Goal: Book appointment/travel/reservation

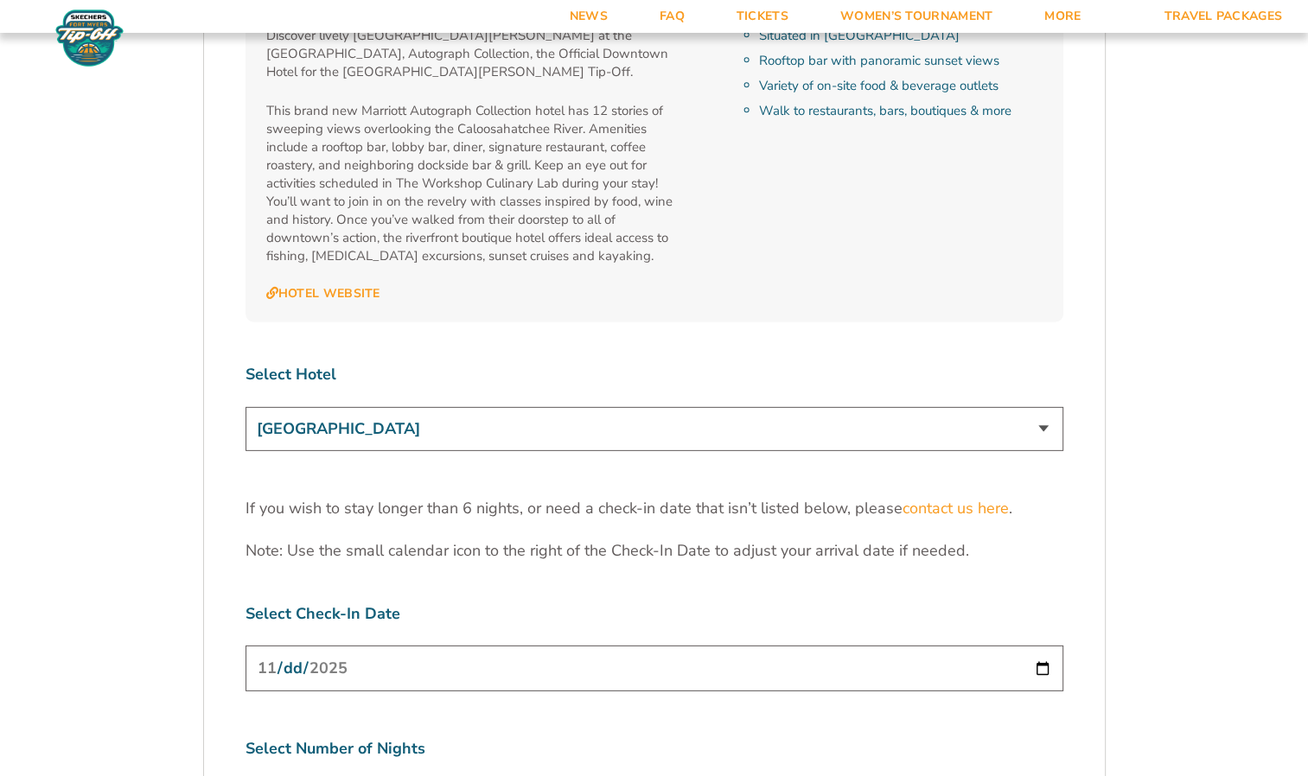
scroll to position [5187, 0]
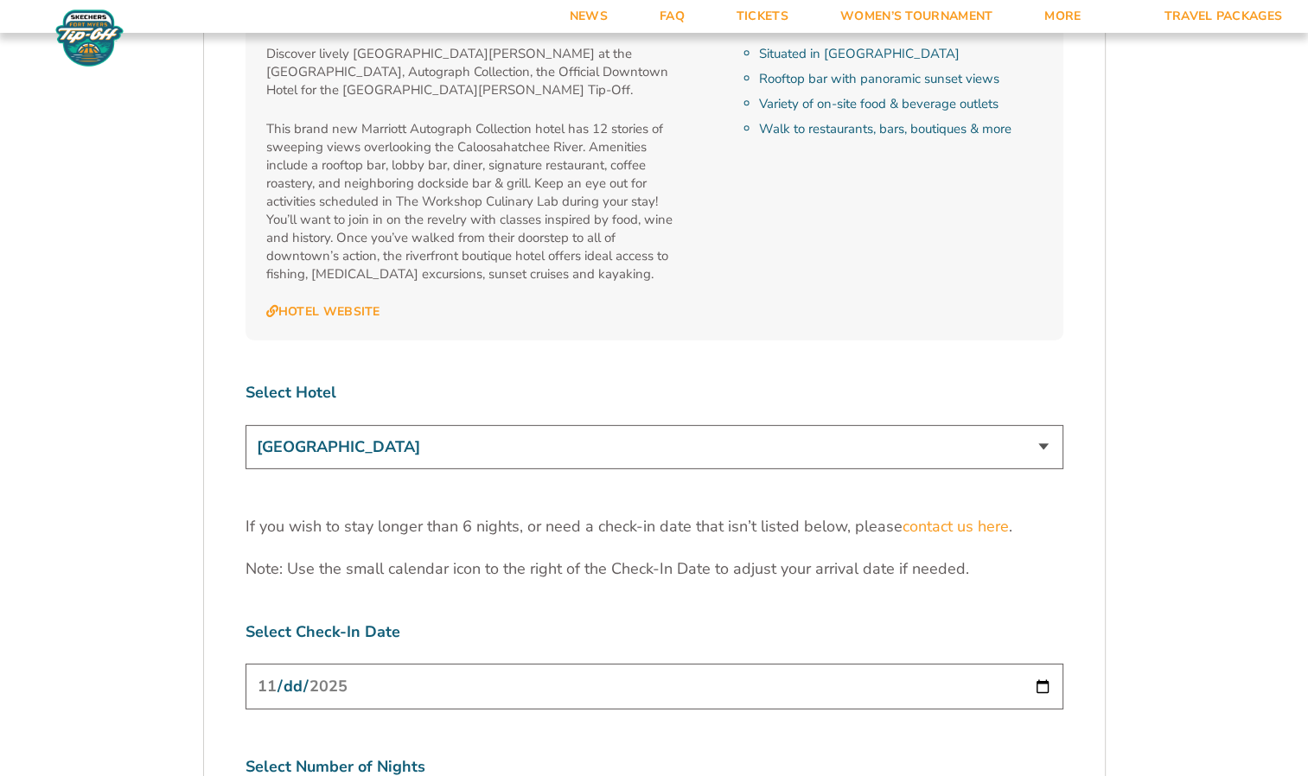
click at [979, 425] on select "[GEOGRAPHIC_DATA] [GEOGRAPHIC_DATA] [GEOGRAPHIC_DATA], Autograph Collection" at bounding box center [655, 447] width 818 height 44
select select "18762"
click at [246, 425] on select "[GEOGRAPHIC_DATA] [GEOGRAPHIC_DATA] [GEOGRAPHIC_DATA], Autograph Collection" at bounding box center [655, 447] width 818 height 44
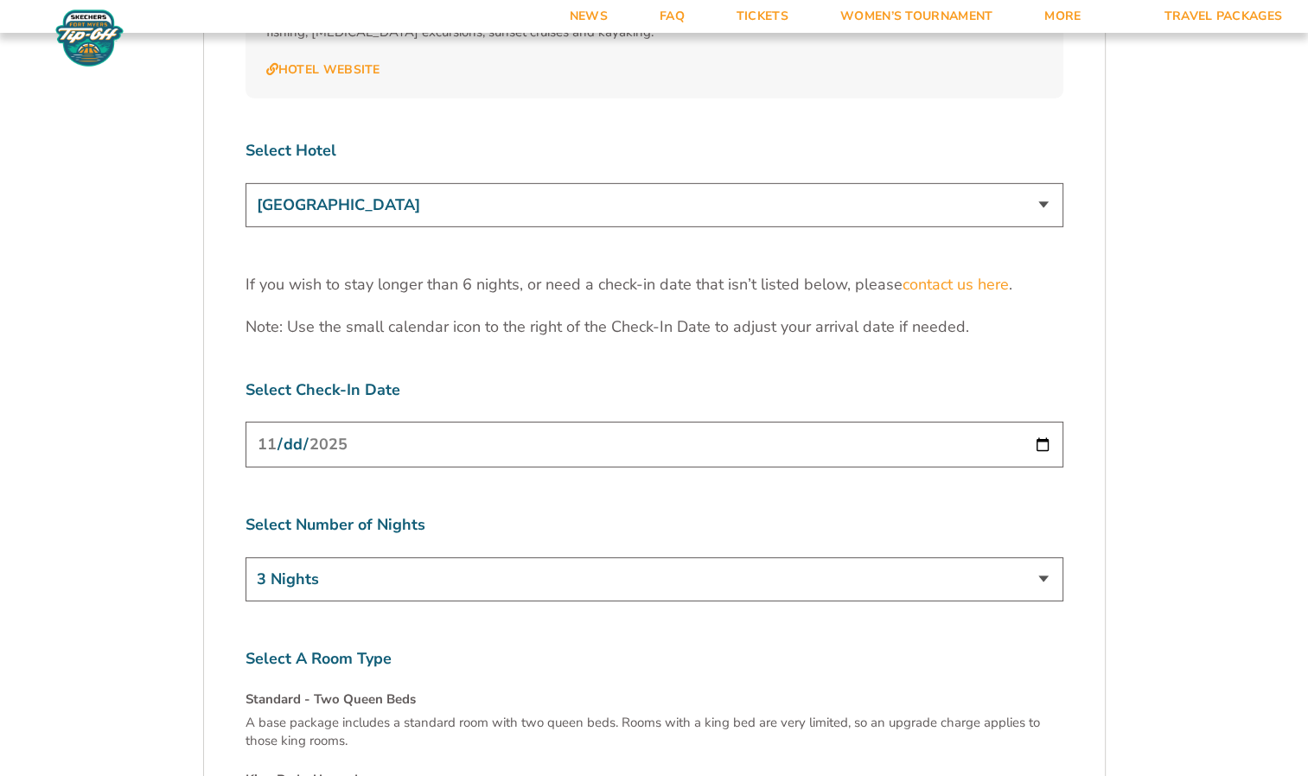
scroll to position [5446, 0]
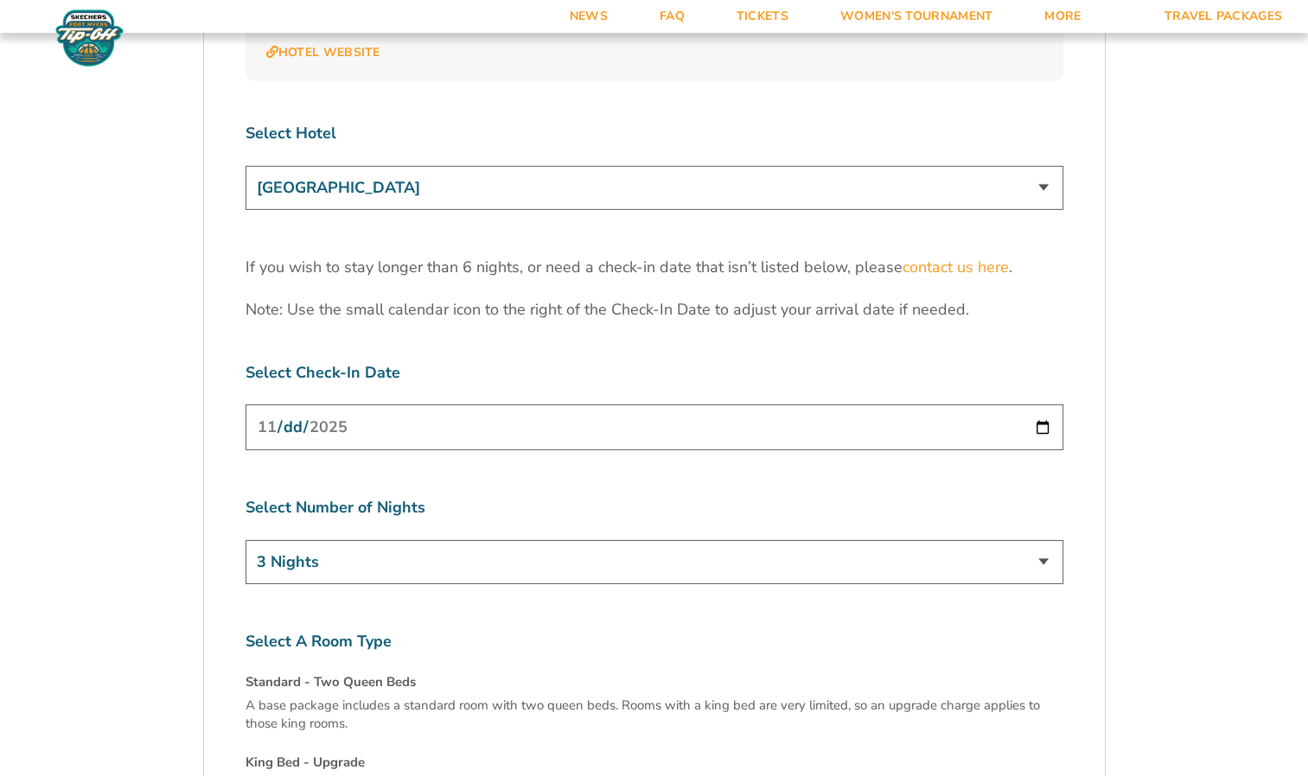
click at [1042, 405] on input "[DATE]" at bounding box center [655, 428] width 818 height 46
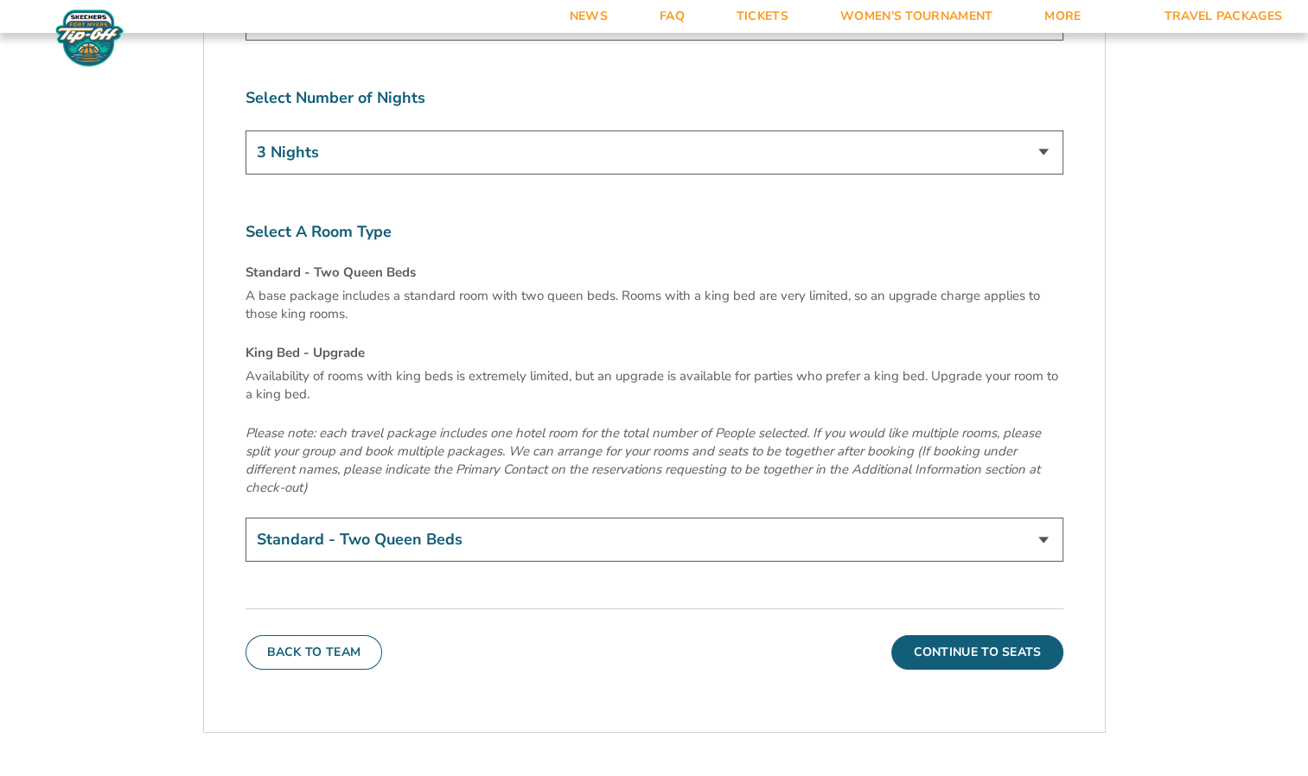
scroll to position [5818, 0]
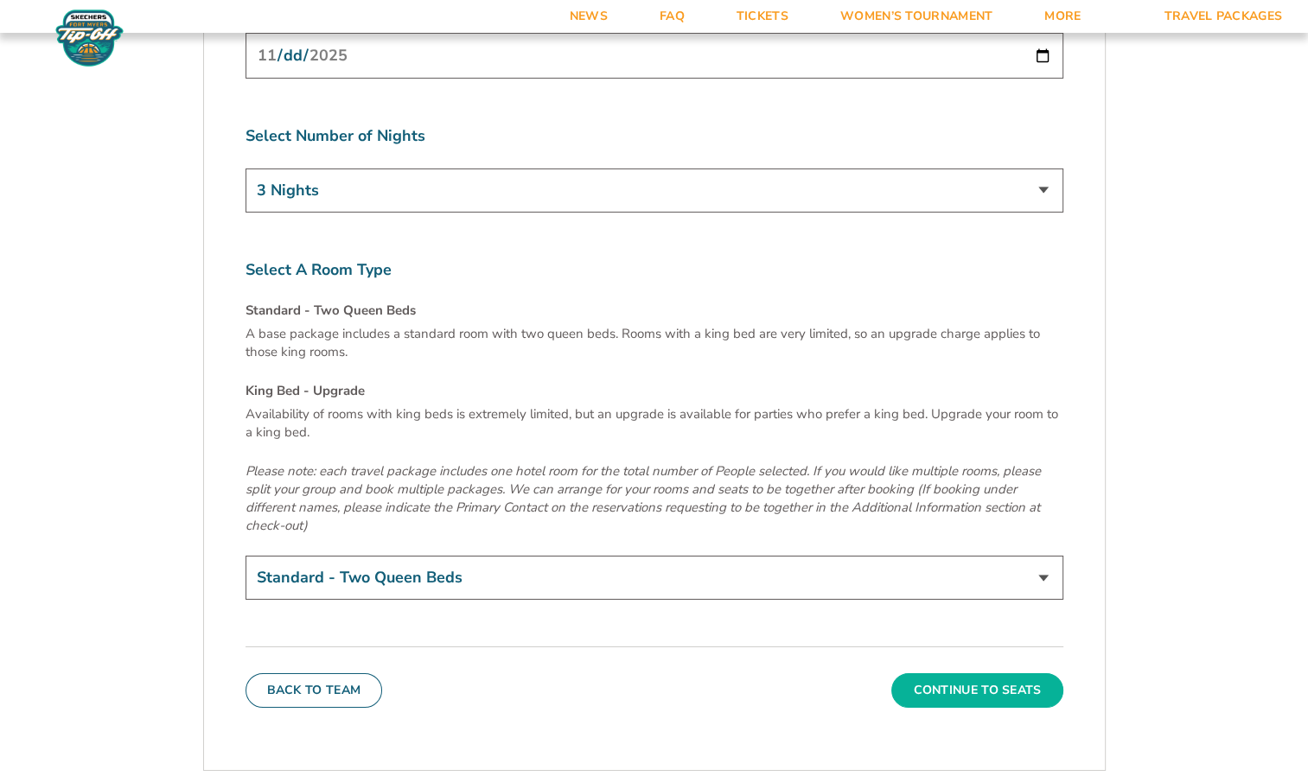
click at [989, 673] on button "Continue To Seats" at bounding box center [976, 690] width 171 height 35
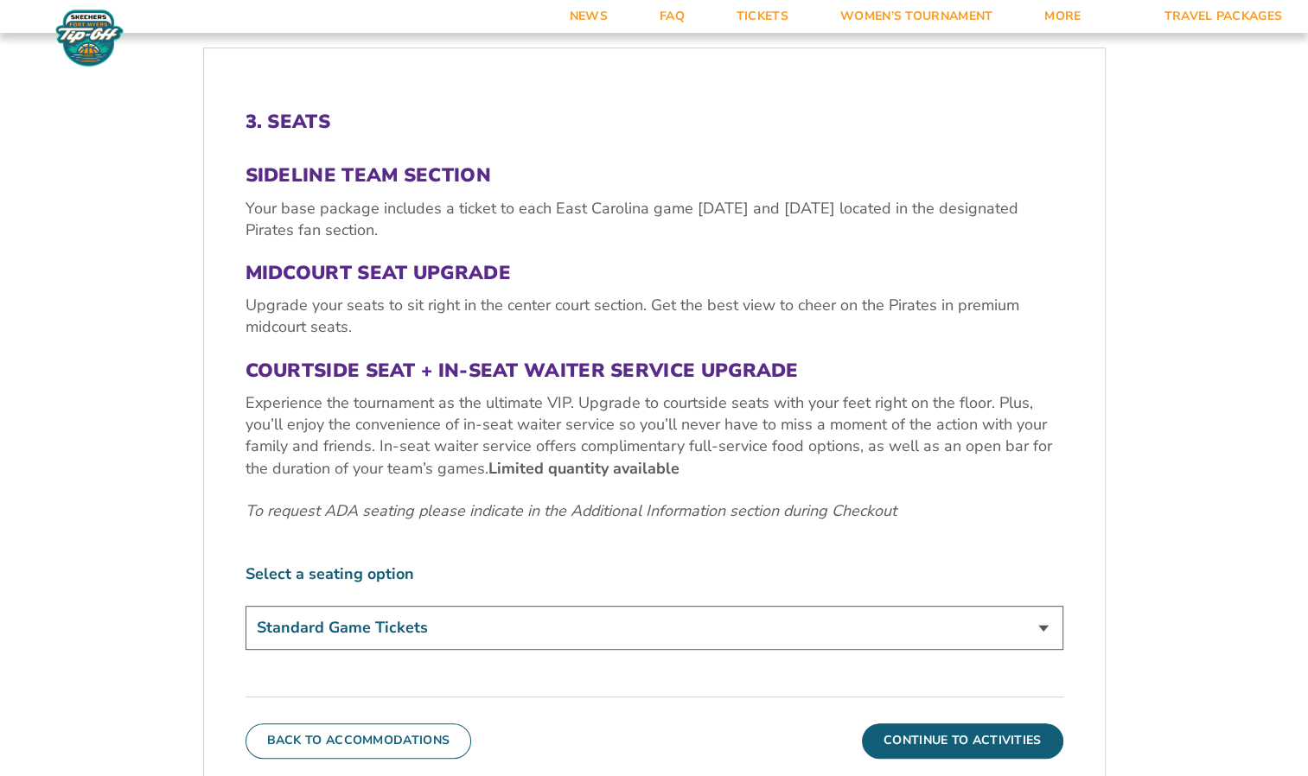
scroll to position [626, 0]
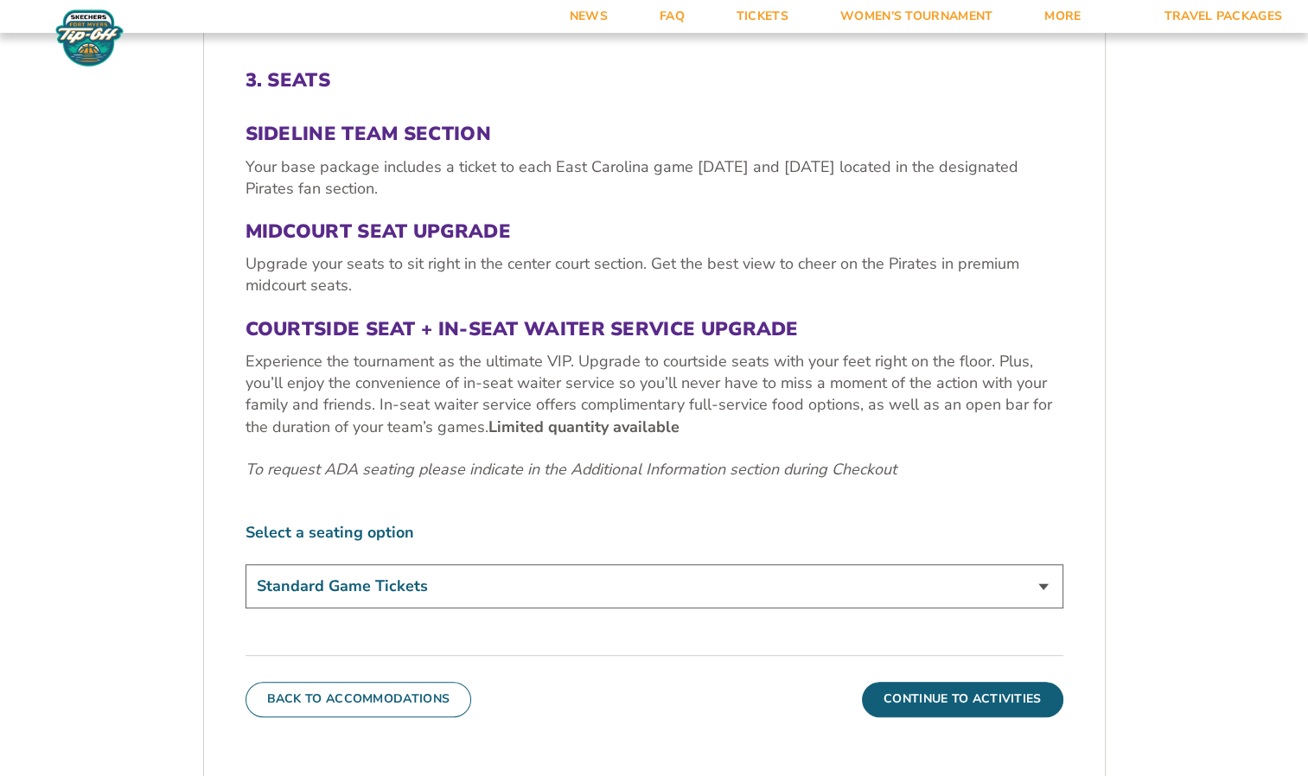
click at [667, 591] on select "Standard Game Tickets Midcourt Seat Upgrade (+$100 per person) Courtside Seat +…" at bounding box center [655, 587] width 818 height 44
click at [1005, 693] on button "Continue To Activities" at bounding box center [962, 699] width 201 height 35
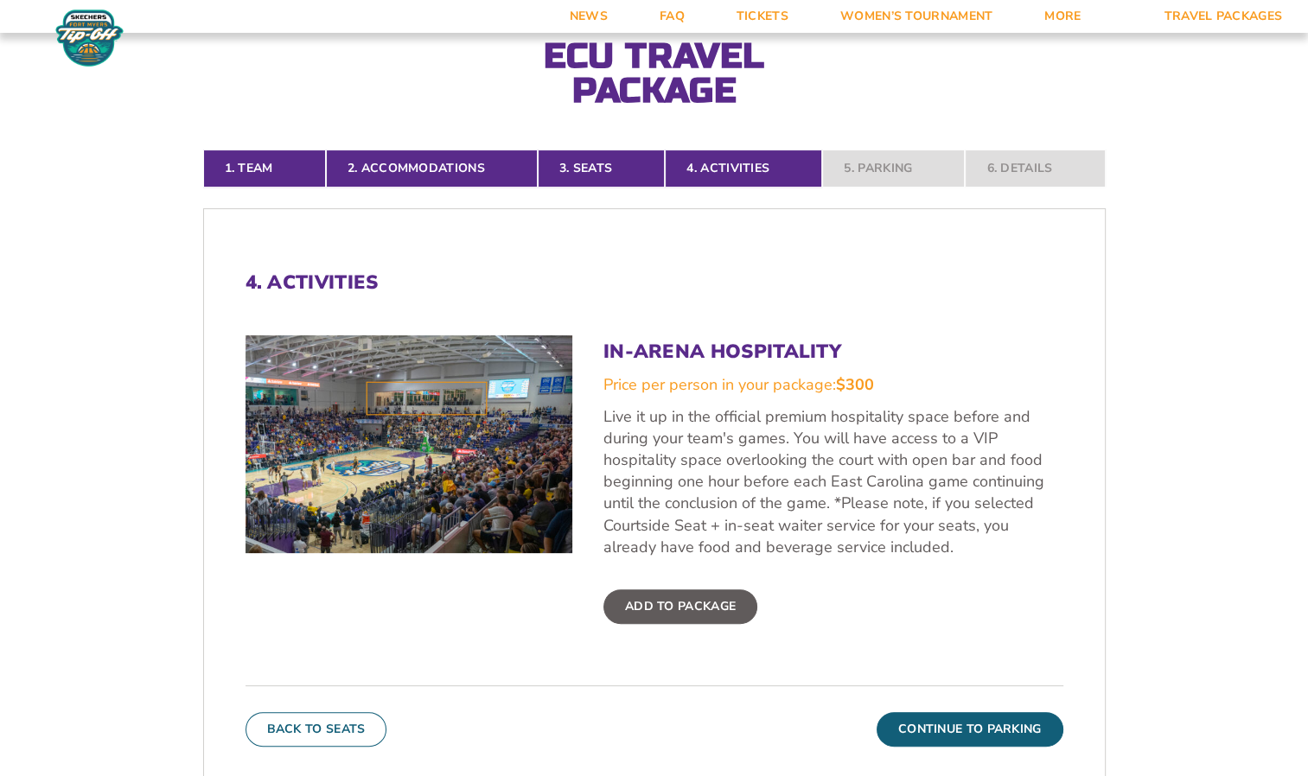
scroll to position [453, 0]
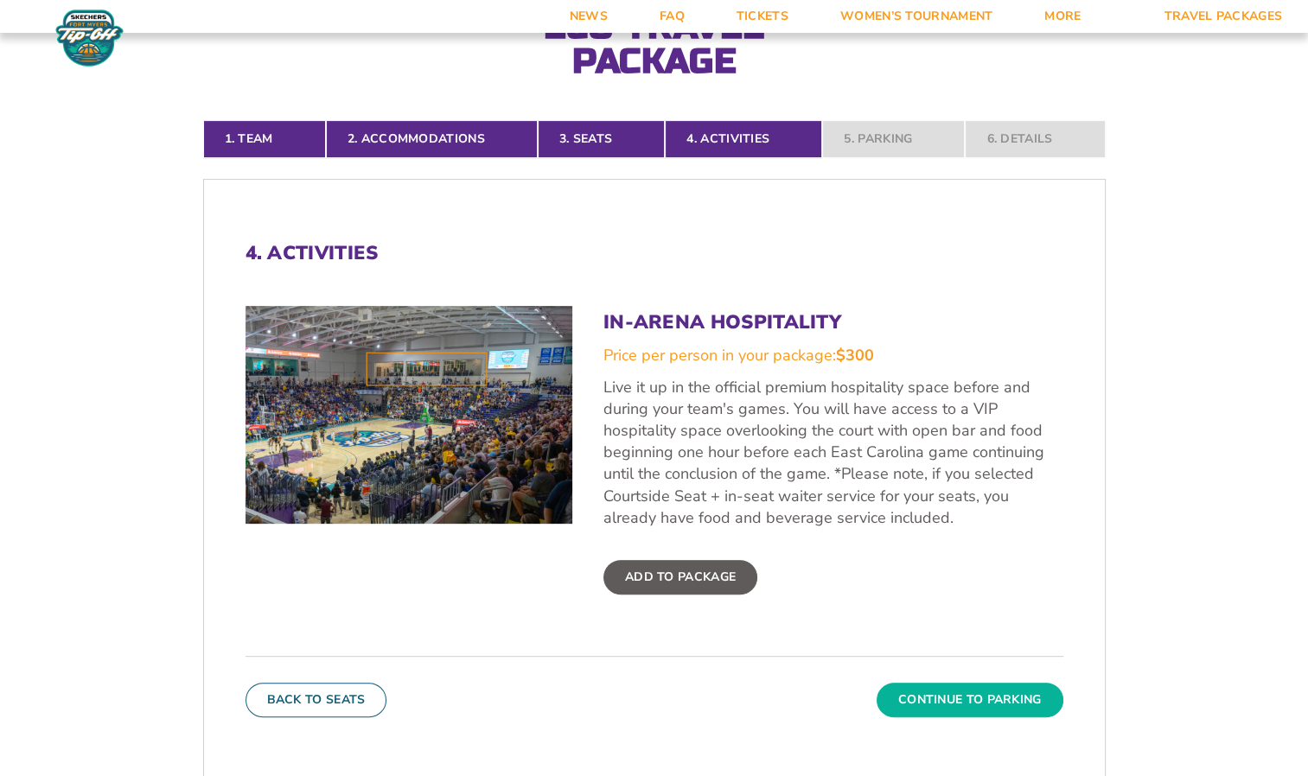
click at [989, 694] on button "Continue To Parking" at bounding box center [970, 700] width 187 height 35
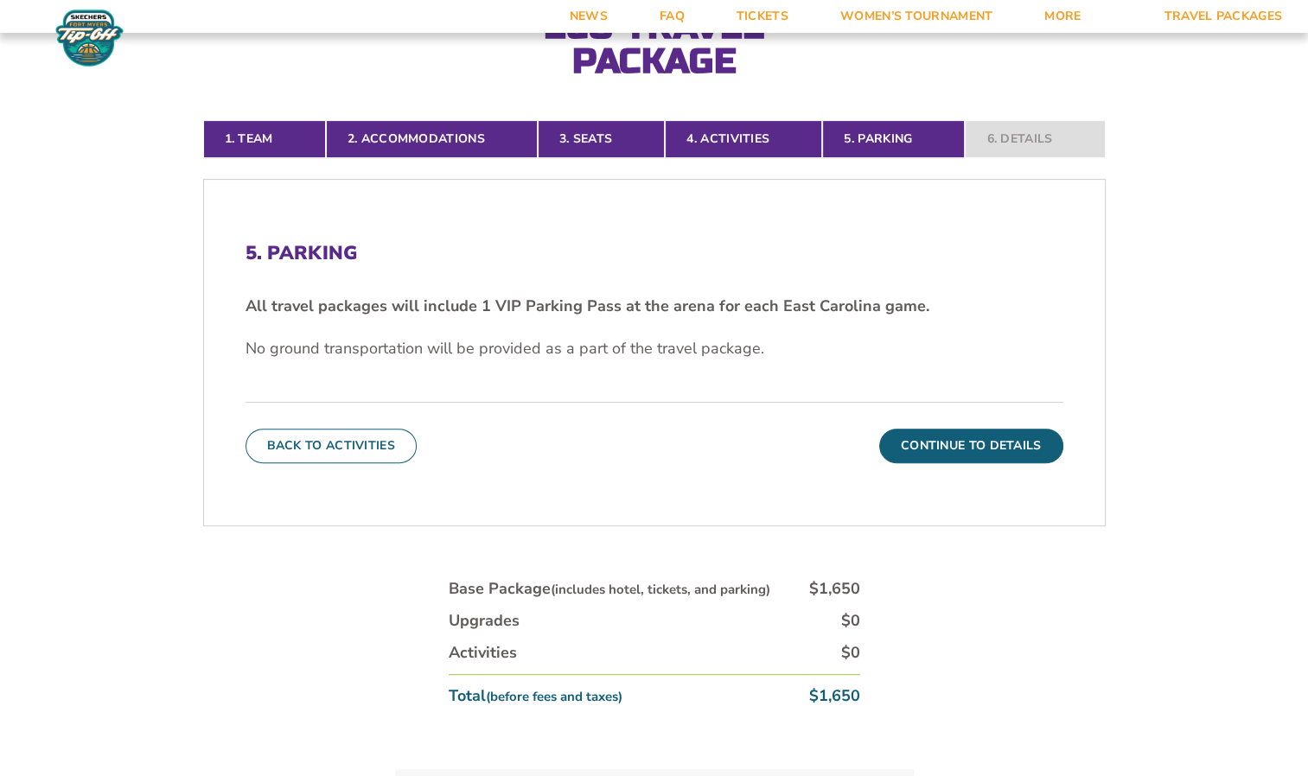
scroll to position [539, 0]
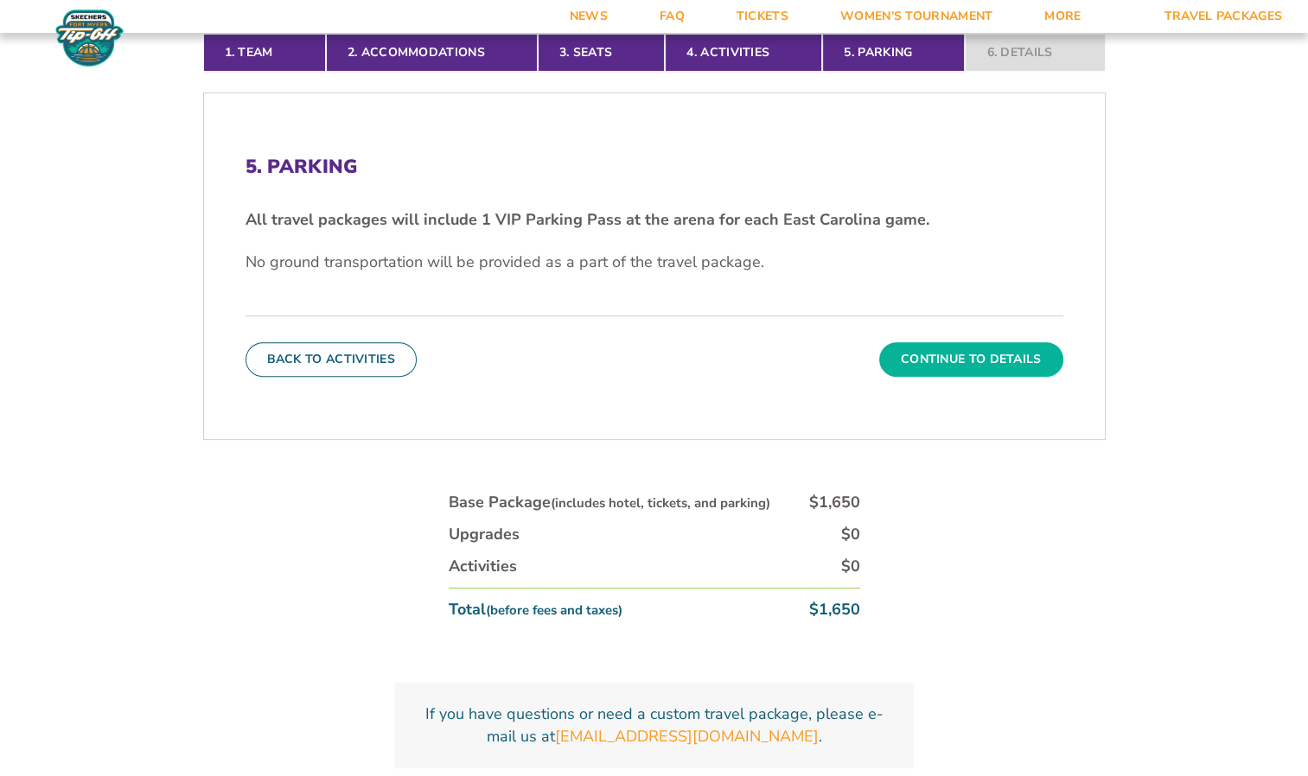
click at [940, 347] on button "Continue To Details" at bounding box center [971, 359] width 184 height 35
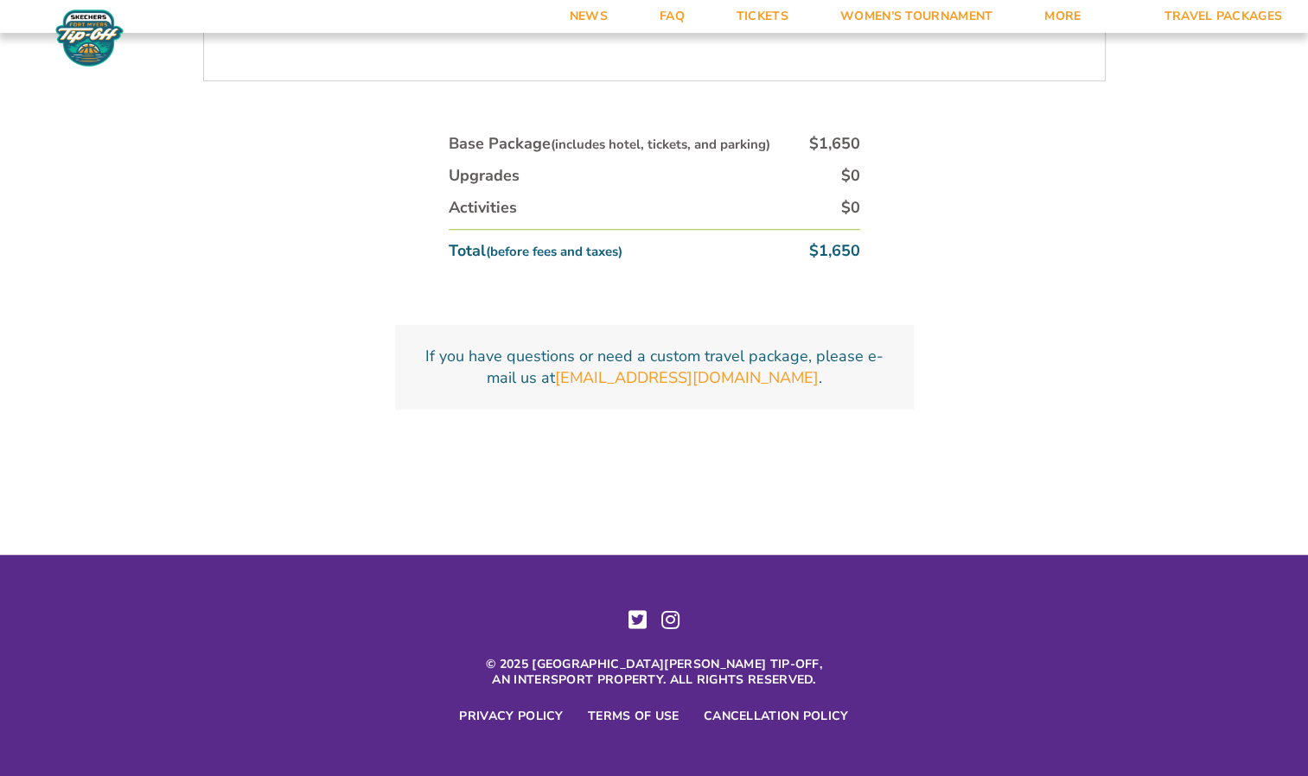
scroll to position [993, 0]
